Goal: Task Accomplishment & Management: Use online tool/utility

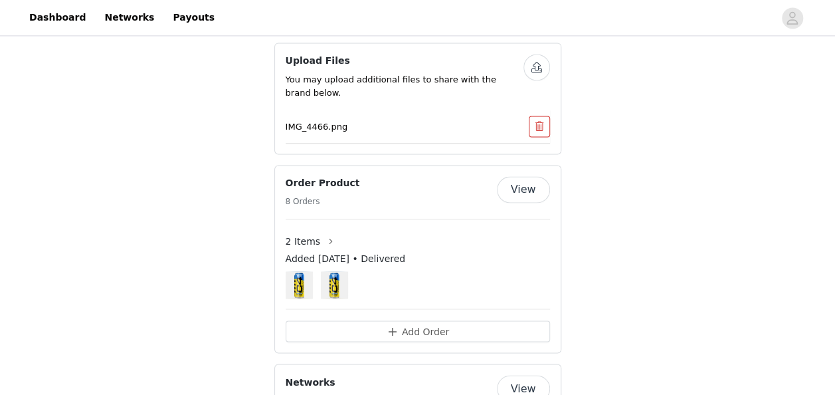
scroll to position [970, 0]
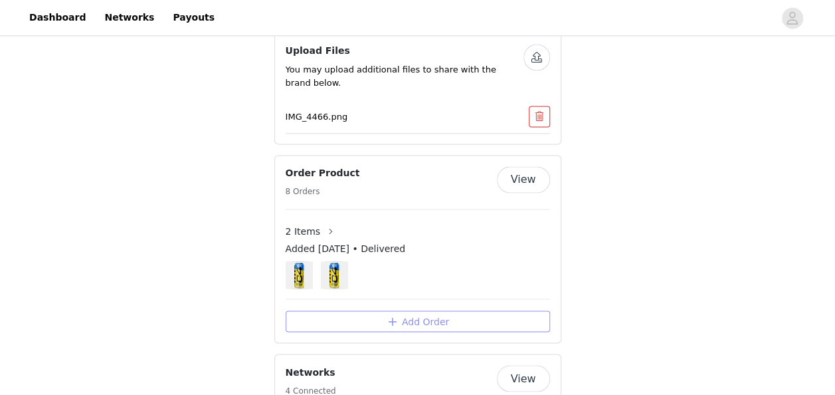
click at [416, 310] on button "Add Order" at bounding box center [418, 320] width 264 height 21
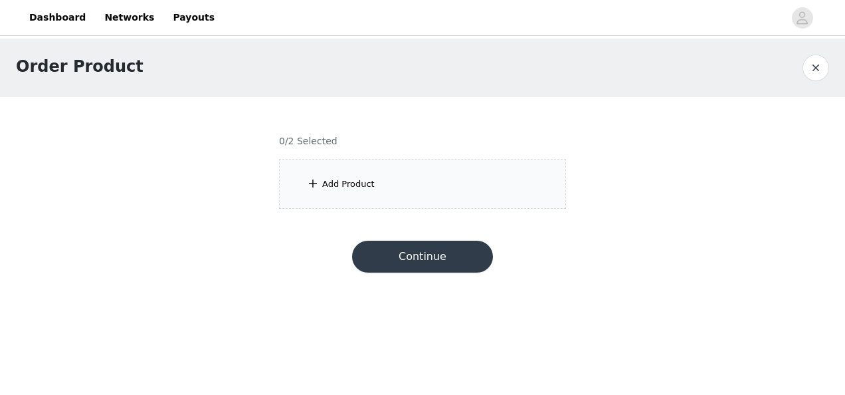
click at [323, 188] on div "Add Product" at bounding box center [348, 183] width 52 height 13
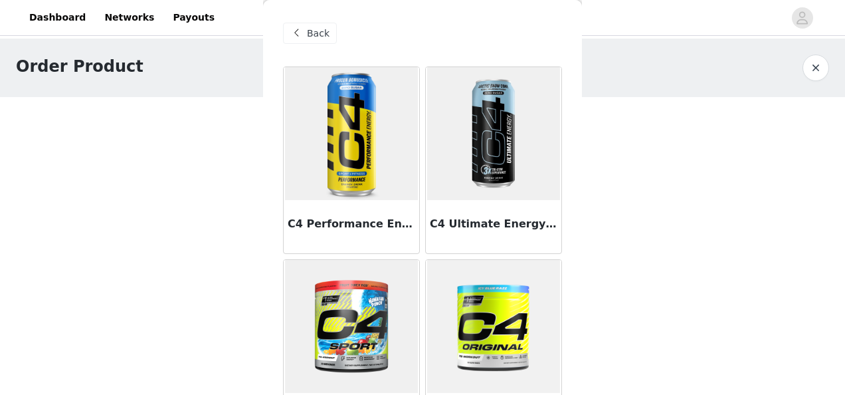
click at [369, 175] on img at bounding box center [351, 133] width 133 height 133
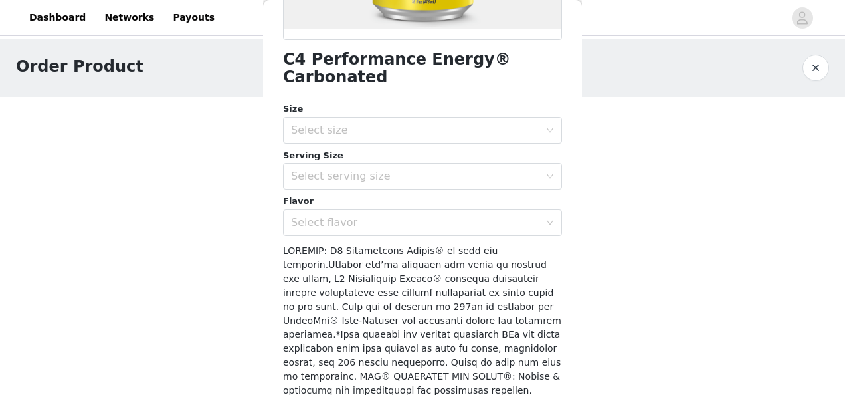
scroll to position [326, 0]
click at [405, 126] on div "Select size" at bounding box center [415, 129] width 248 height 13
click at [373, 169] on ul "12 Pack" at bounding box center [417, 158] width 269 height 27
click at [369, 167] on li "12 Pack" at bounding box center [417, 157] width 269 height 21
click at [369, 175] on div "Select serving size" at bounding box center [415, 175] width 248 height 13
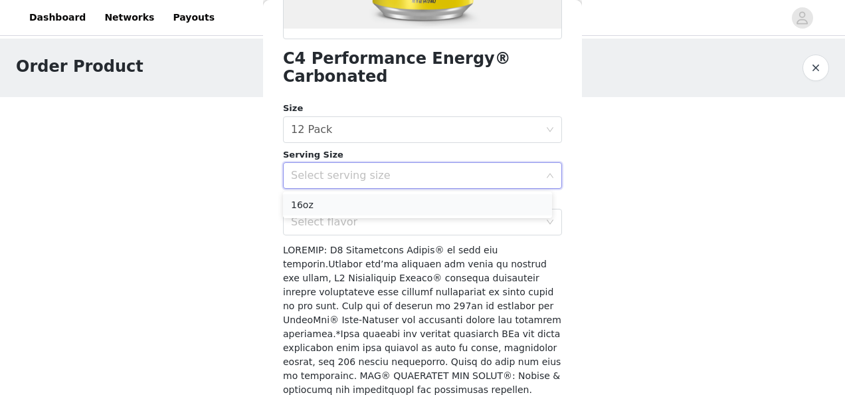
click at [363, 195] on li "16oz" at bounding box center [417, 204] width 269 height 21
click at [349, 223] on div "Select flavor" at bounding box center [415, 221] width 248 height 13
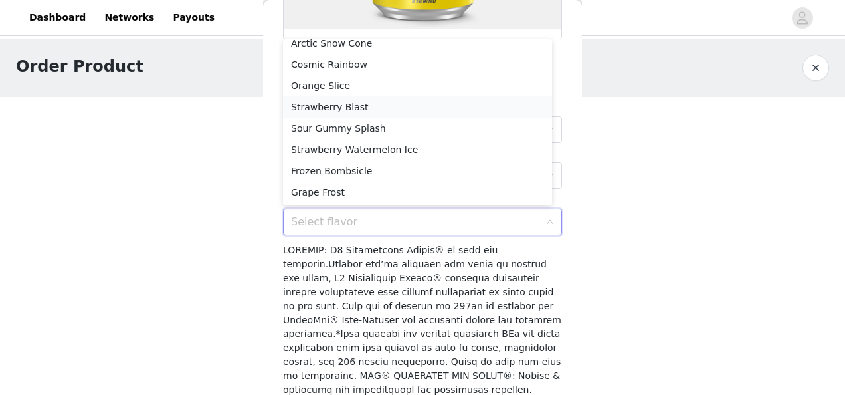
scroll to position [0, 0]
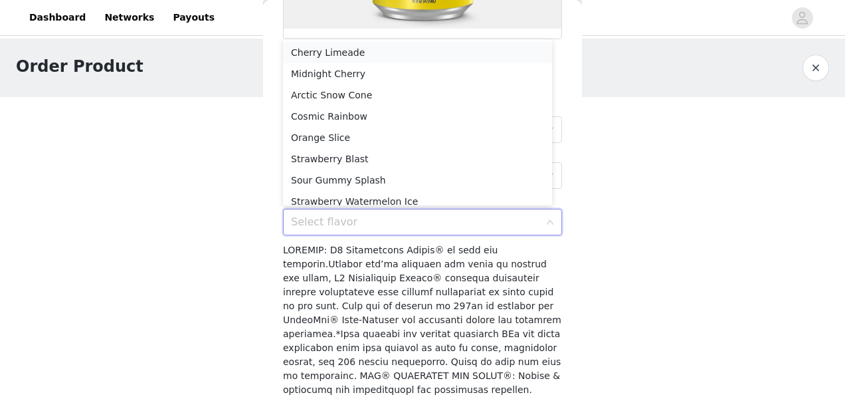
click at [332, 51] on li "Cherry Limeade" at bounding box center [417, 52] width 269 height 21
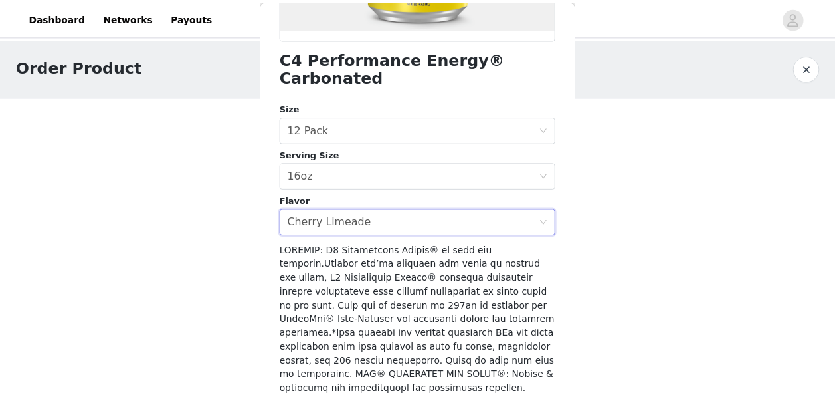
scroll to position [495, 0]
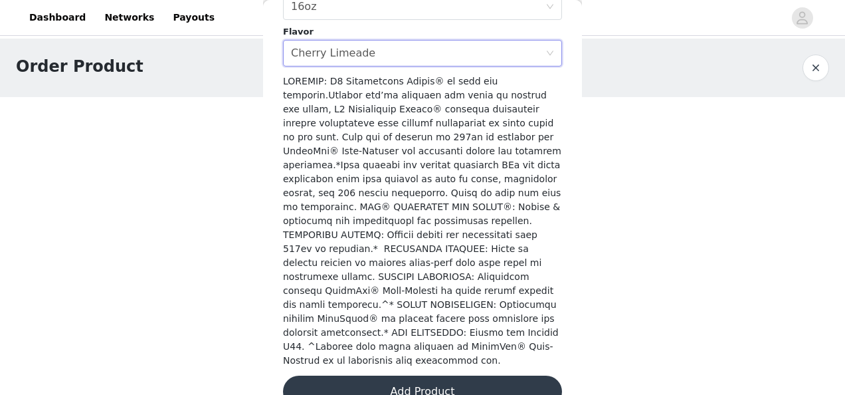
click at [397, 375] on button "Add Product" at bounding box center [422, 391] width 279 height 32
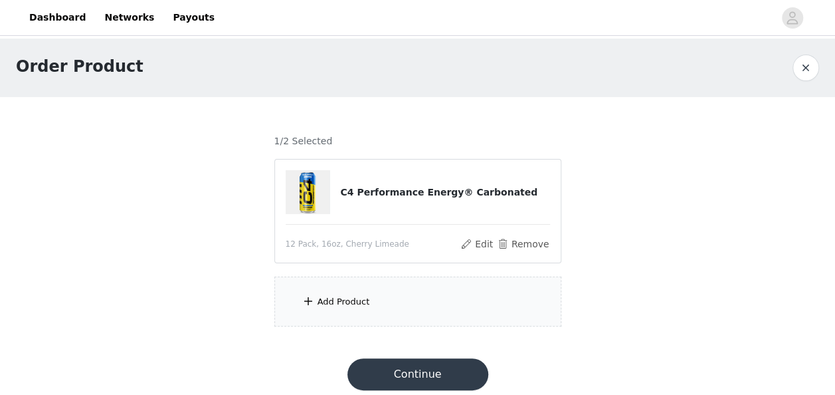
click at [312, 307] on span at bounding box center [308, 301] width 13 height 16
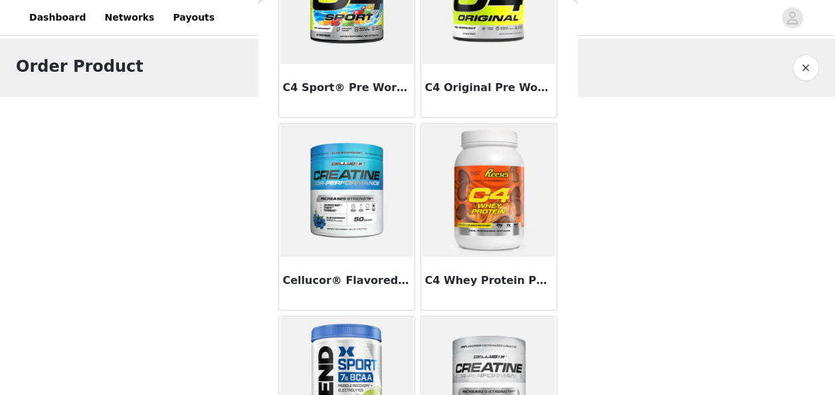
scroll to position [0, 0]
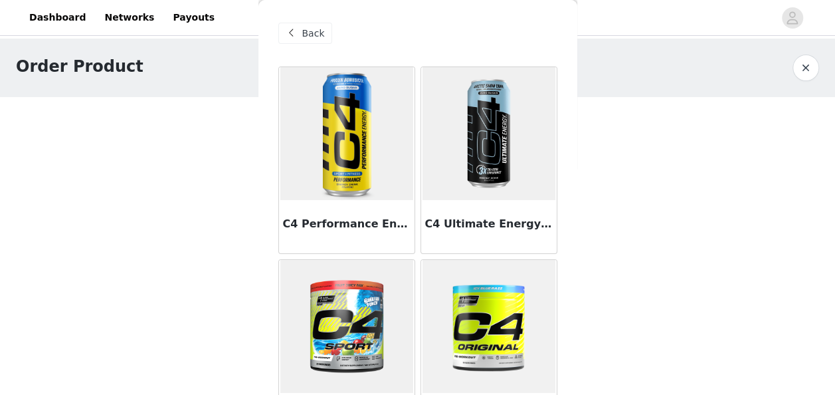
click at [347, 209] on div "C4 Performance Energy® Carbonated" at bounding box center [347, 226] width 136 height 53
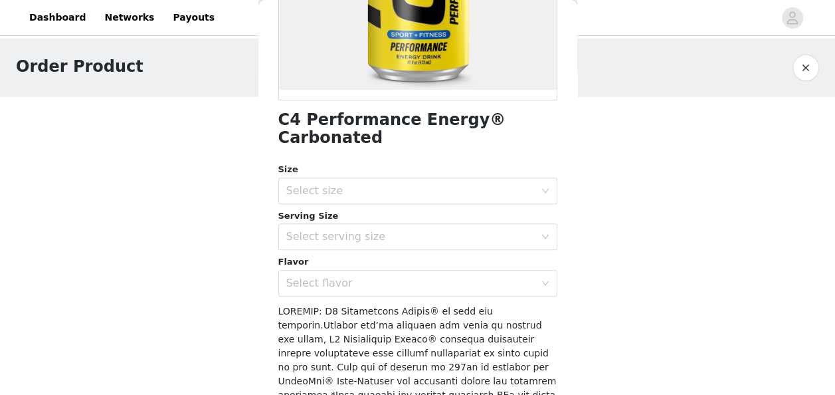
scroll to position [267, 0]
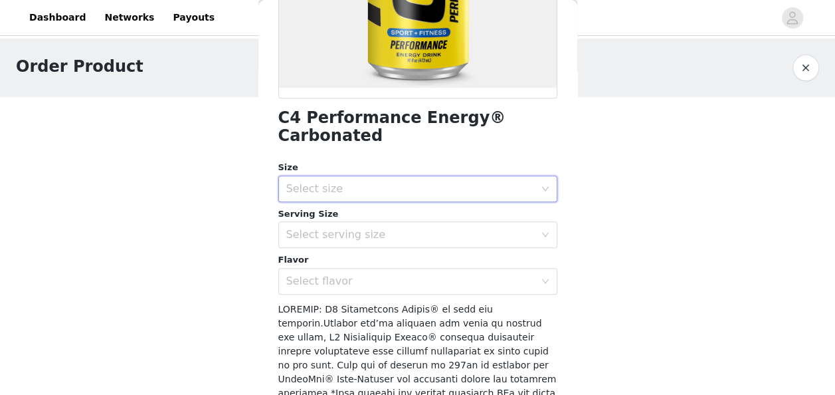
click at [355, 181] on div "Select size" at bounding box center [413, 188] width 254 height 25
click at [343, 227] on li "12 Pack" at bounding box center [412, 217] width 269 height 21
click at [343, 227] on div "Select serving size" at bounding box center [413, 234] width 254 height 25
click at [326, 257] on li "16oz" at bounding box center [412, 263] width 269 height 21
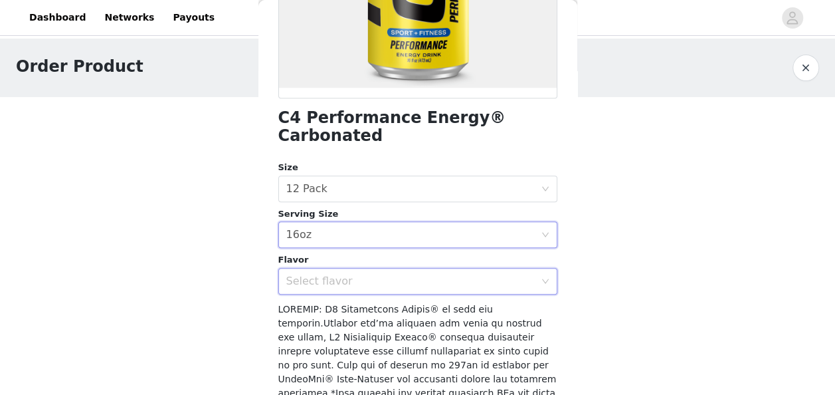
click at [323, 268] on div "Select flavor" at bounding box center [413, 280] width 254 height 25
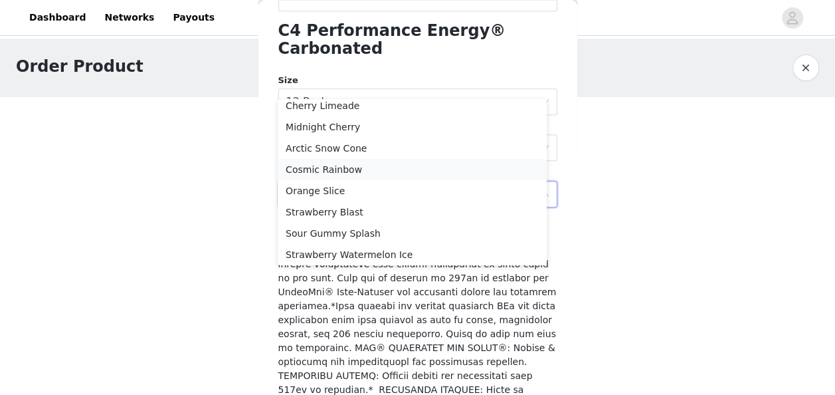
scroll to position [0, 0]
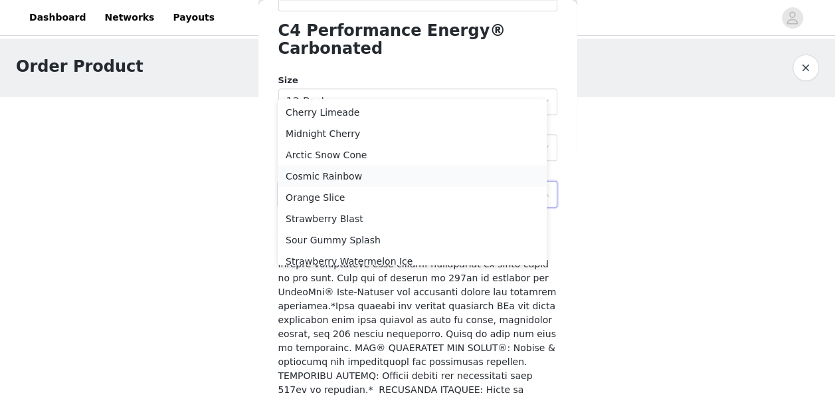
click at [333, 177] on li "Cosmic Rainbow" at bounding box center [412, 175] width 269 height 21
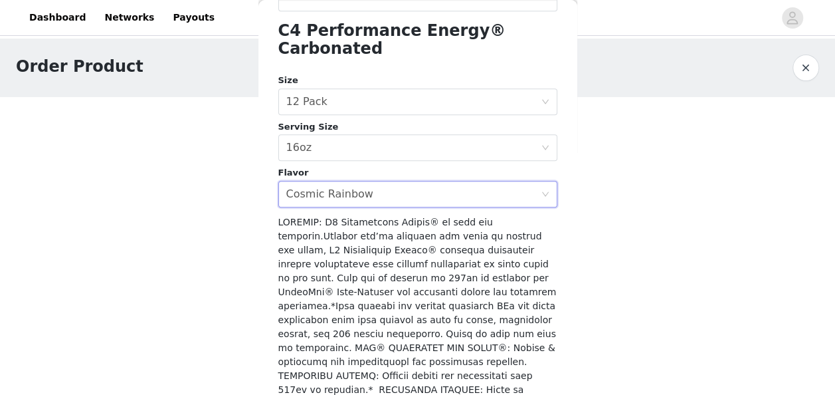
scroll to position [495, 0]
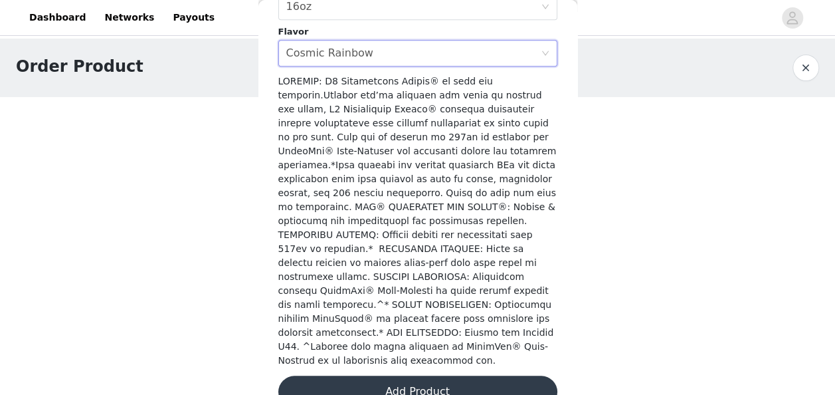
click at [376, 375] on button "Add Product" at bounding box center [417, 391] width 279 height 32
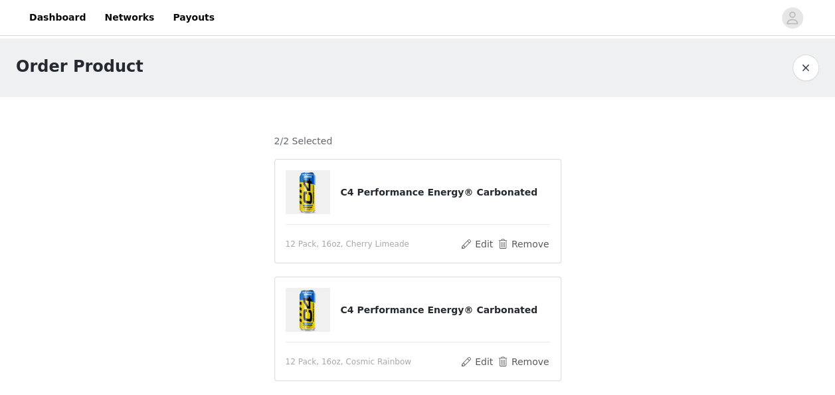
scroll to position [78, 0]
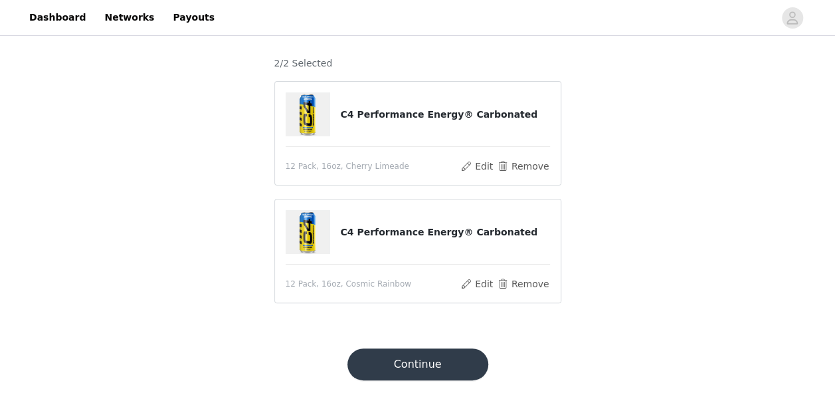
click at [406, 371] on button "Continue" at bounding box center [417, 364] width 141 height 32
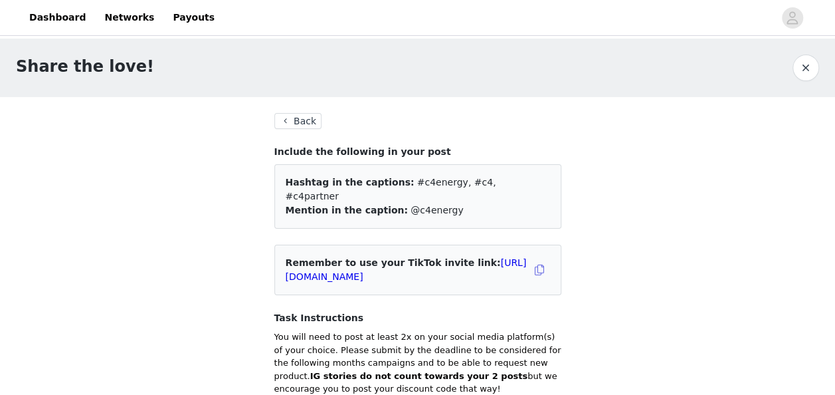
click at [303, 125] on button "Back" at bounding box center [298, 121] width 48 height 16
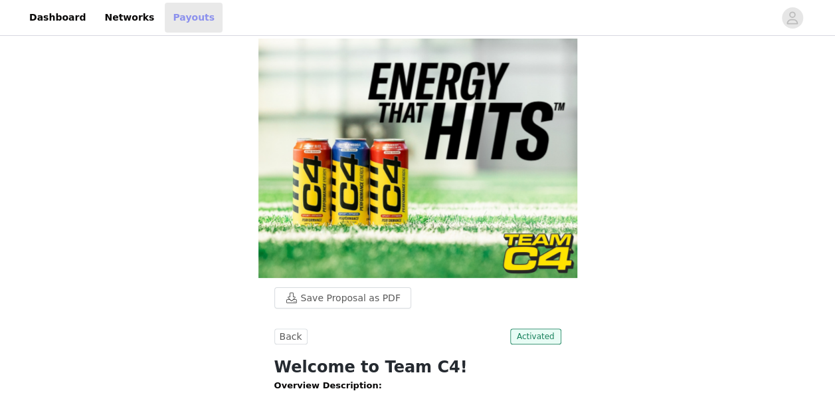
click at [183, 23] on link "Payouts" at bounding box center [194, 18] width 58 height 30
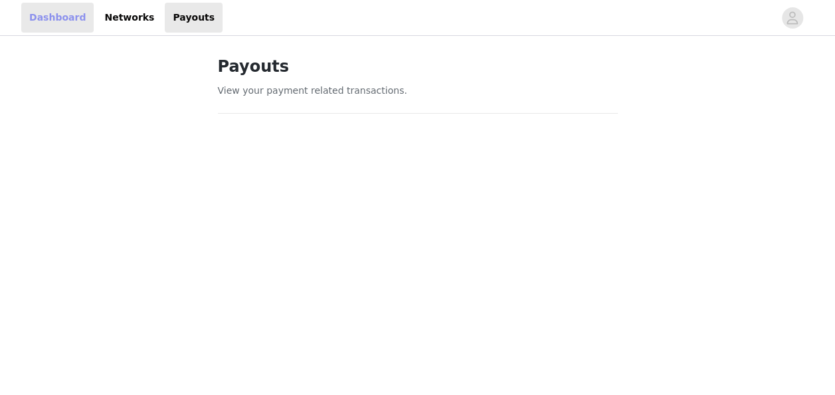
click at [54, 17] on link "Dashboard" at bounding box center [57, 18] width 72 height 30
